Goal: Information Seeking & Learning: Understand process/instructions

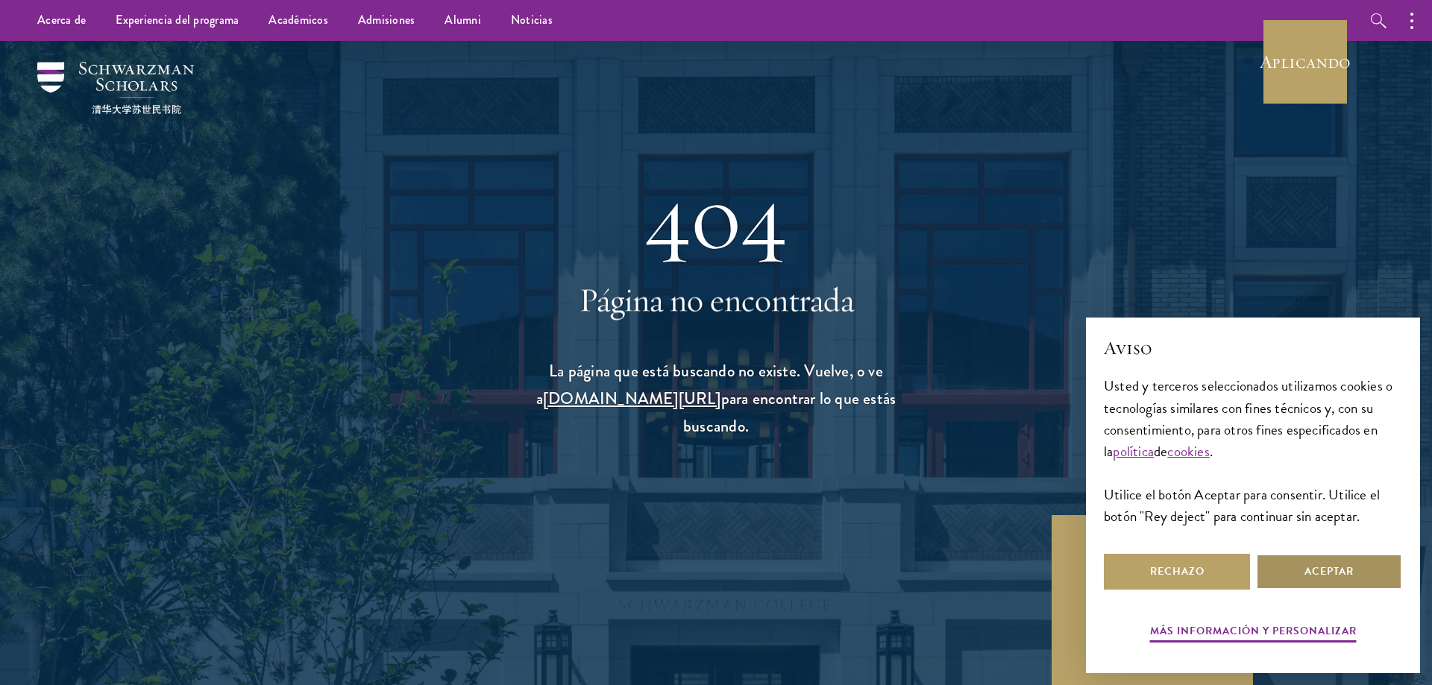
click at [1289, 575] on button "Aceptar" at bounding box center [1329, 572] width 146 height 36
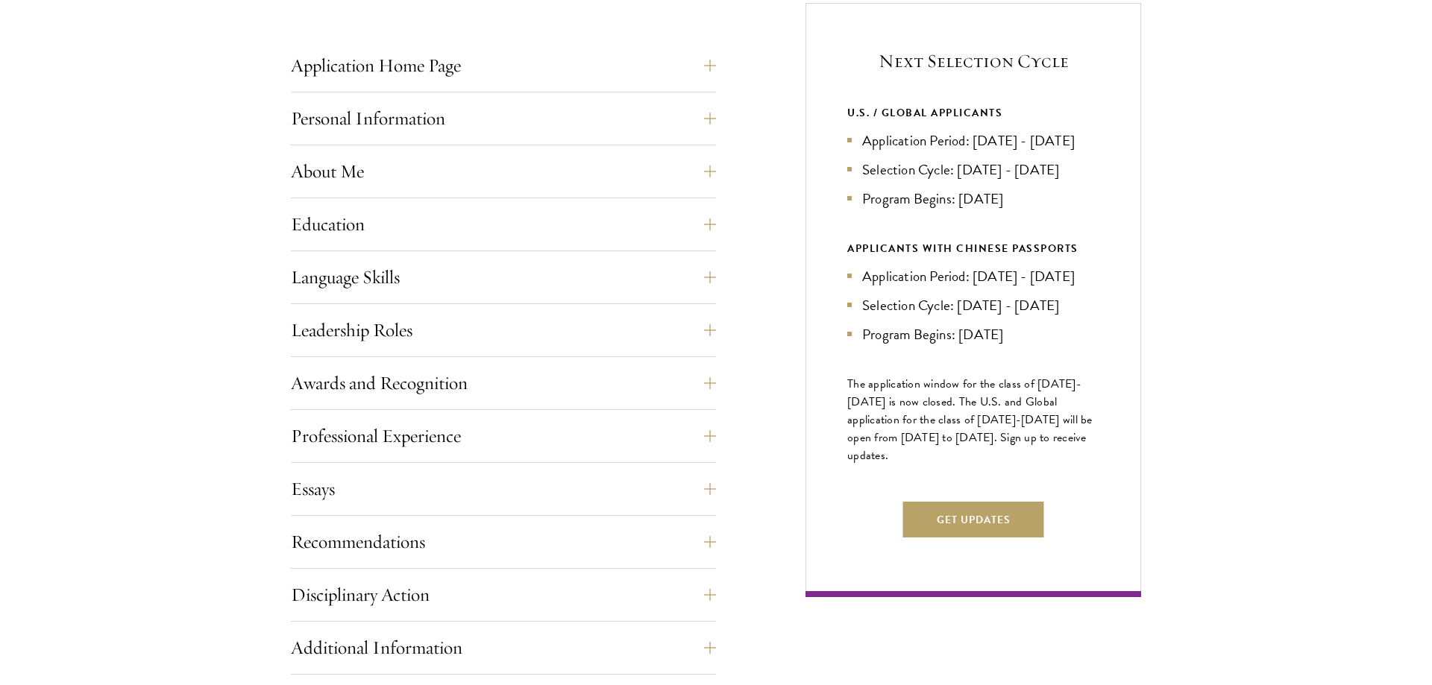
scroll to position [608, 0]
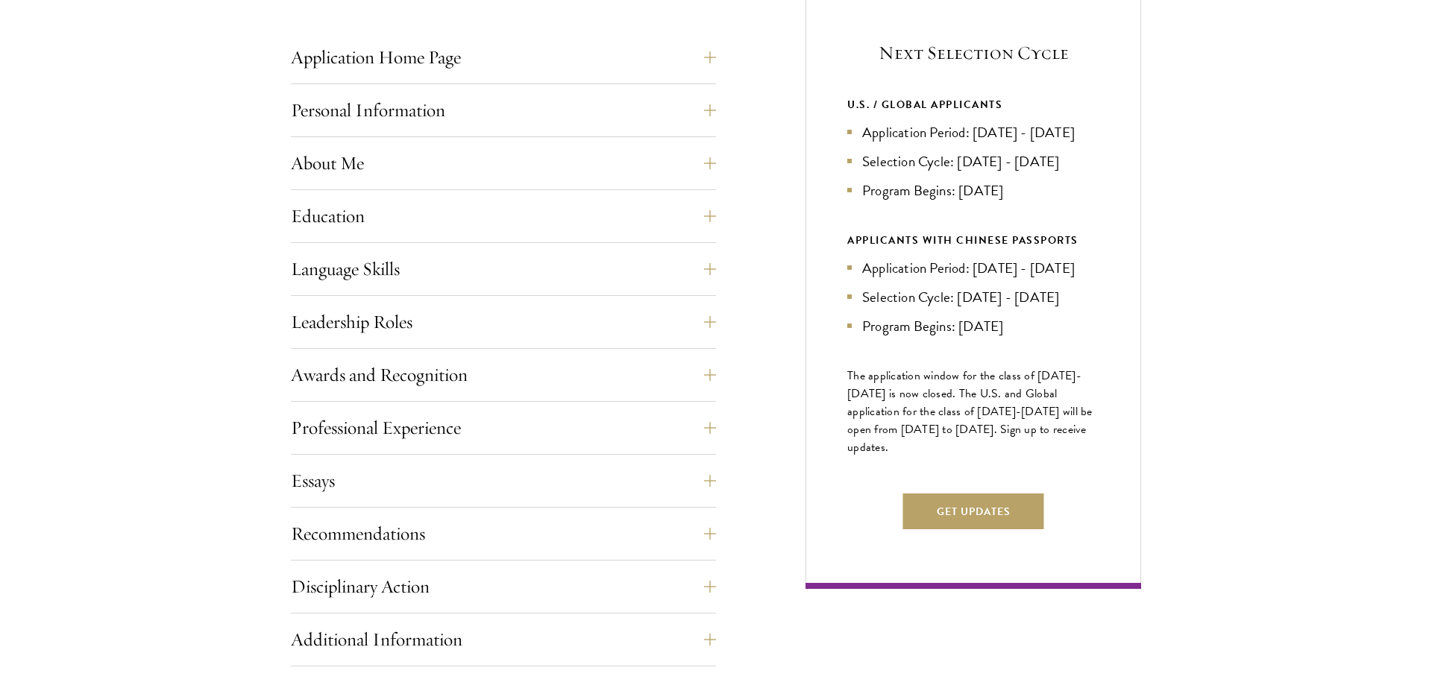
drag, startPoint x: 878, startPoint y: 130, endPoint x: 899, endPoint y: 163, distance: 39.3
click at [899, 143] on li "Application Period: [DATE] - [DATE]" at bounding box center [973, 133] width 252 height 22
click at [895, 172] on li "Selection Cycle: [DATE] - [DATE]" at bounding box center [973, 162] width 252 height 22
drag, startPoint x: 872, startPoint y: 186, endPoint x: 1101, endPoint y: 193, distance: 229.0
click at [1101, 193] on div "Next Selection Cycle U.S. / GLOBAL APPLICANTS Application Period: [DATE] - [DAT…" at bounding box center [973, 292] width 336 height 594
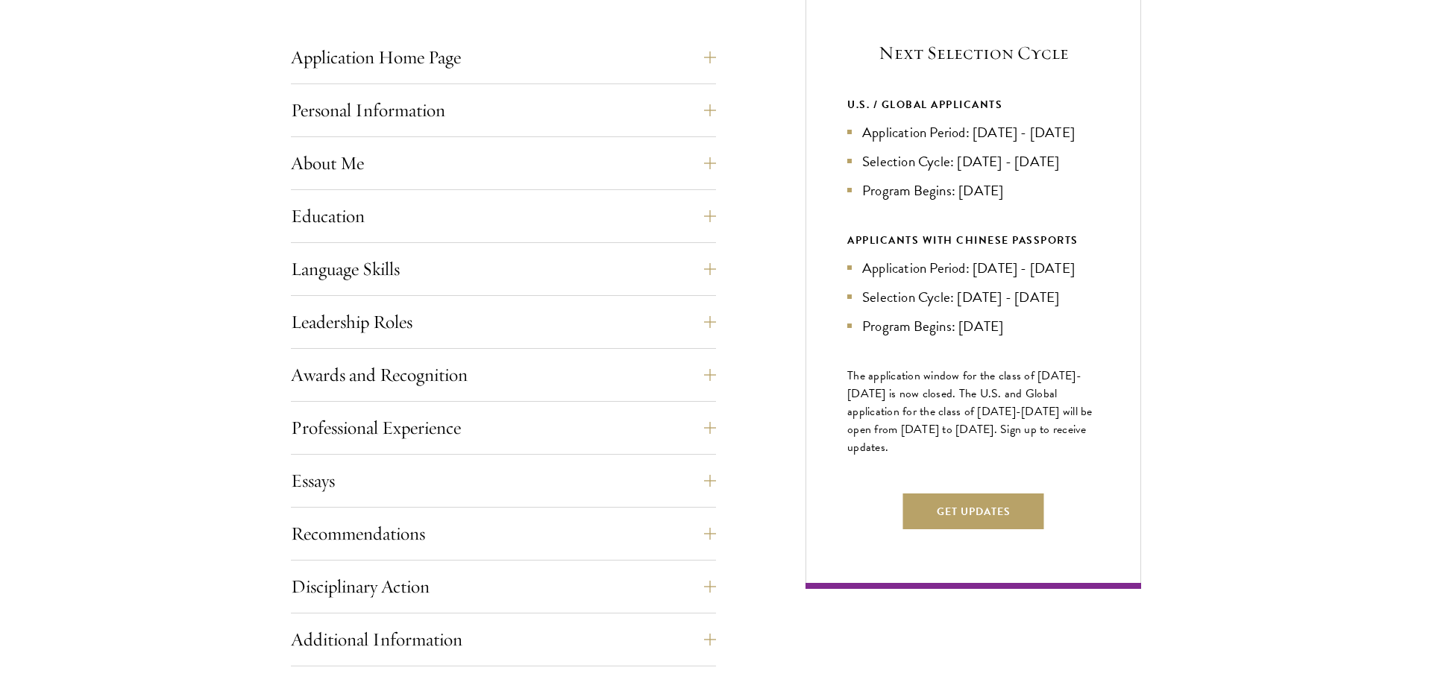
click at [996, 201] on li "Program Begins: [DATE]" at bounding box center [973, 191] width 252 height 22
drag, startPoint x: 913, startPoint y: 221, endPoint x: 854, endPoint y: 136, distance: 103.2
click at [854, 136] on ul "Application Period: [DATE] - [DATE] Selection Cycle: [DATE] - [DATE] Program Be…" at bounding box center [973, 162] width 252 height 80
click at [1213, 182] on div "Start the Process Take the first step toward joining a global community that wi…" at bounding box center [716, 352] width 1432 height 1053
click at [1016, 529] on button "Get Updates" at bounding box center [973, 512] width 141 height 36
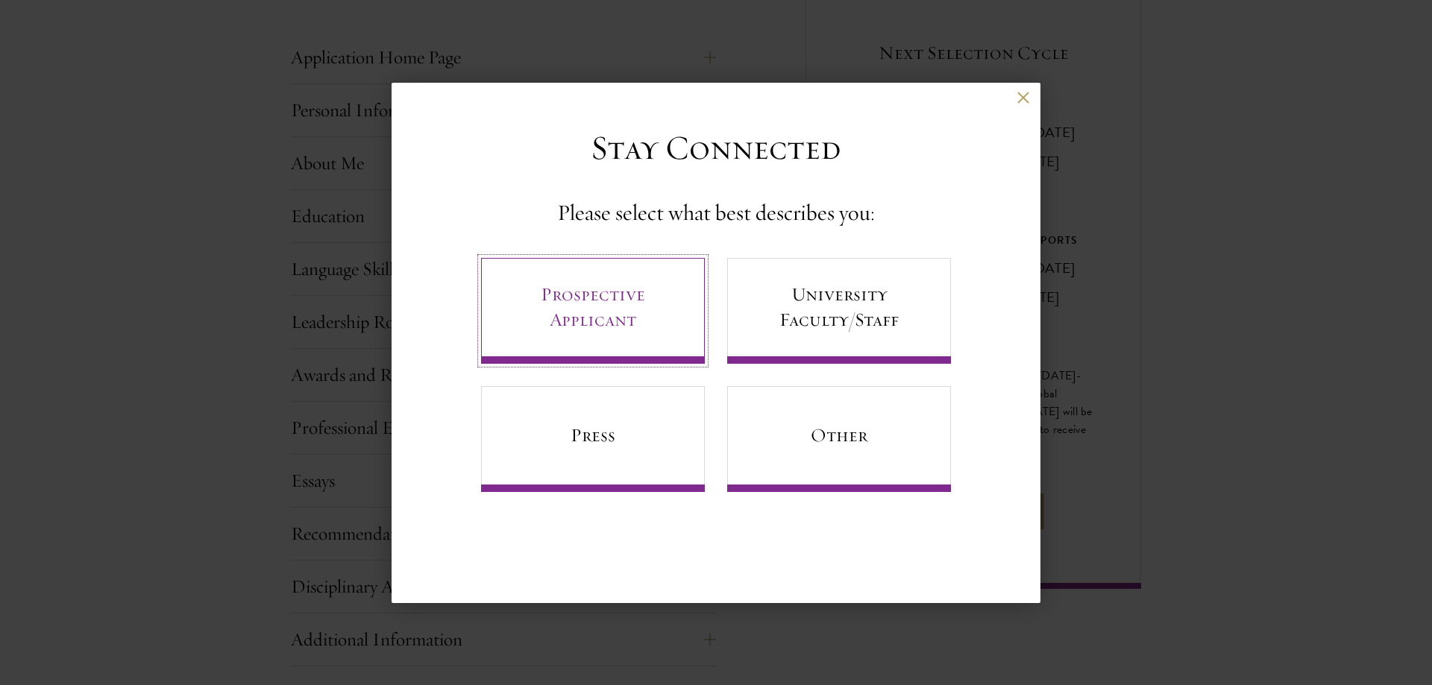
click at [591, 339] on link "Prospective Applicant" at bounding box center [593, 311] width 224 height 106
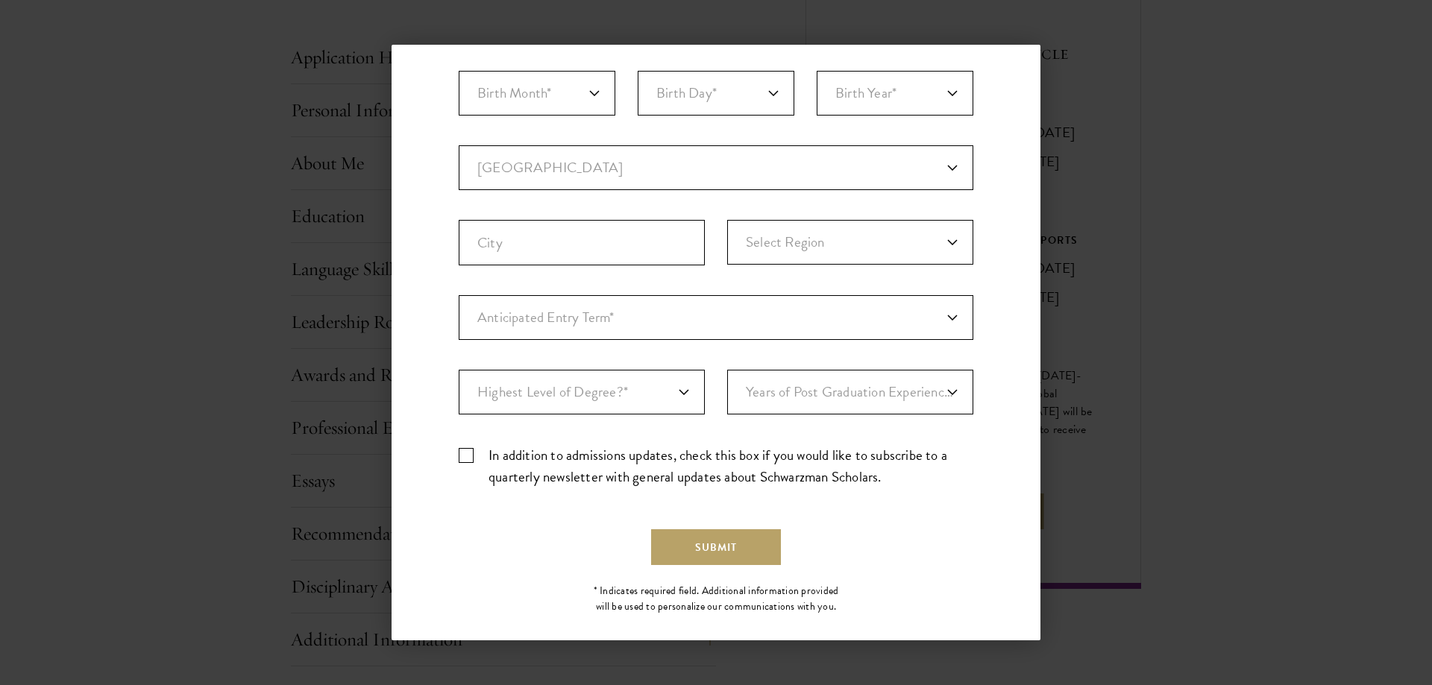
scroll to position [329, 0]
